Goal: Check status

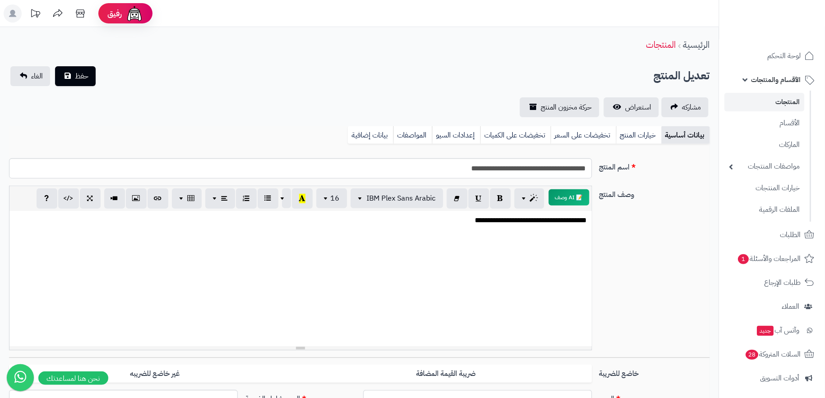
click at [777, 51] on span "لوحة التحكم" at bounding box center [783, 56] width 33 height 13
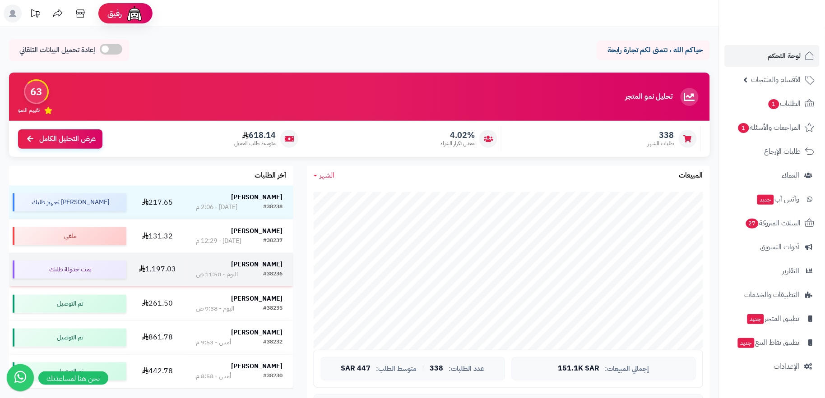
click at [263, 279] on div "#38236" at bounding box center [272, 274] width 19 height 9
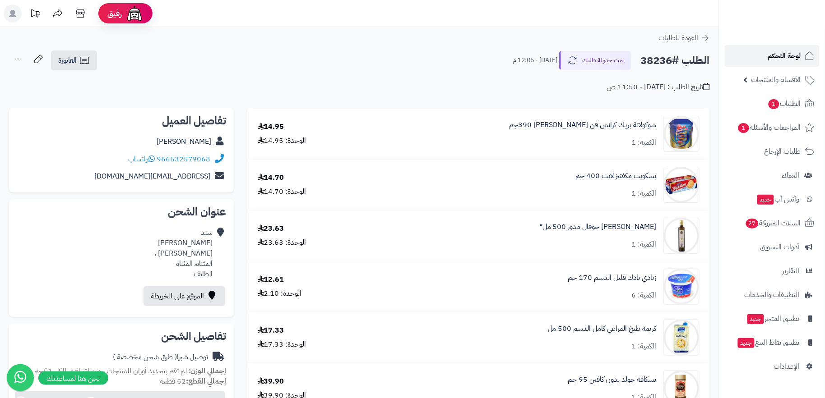
click at [747, 51] on link "لوحة التحكم" at bounding box center [771, 56] width 95 height 22
